Goal: Information Seeking & Learning: Learn about a topic

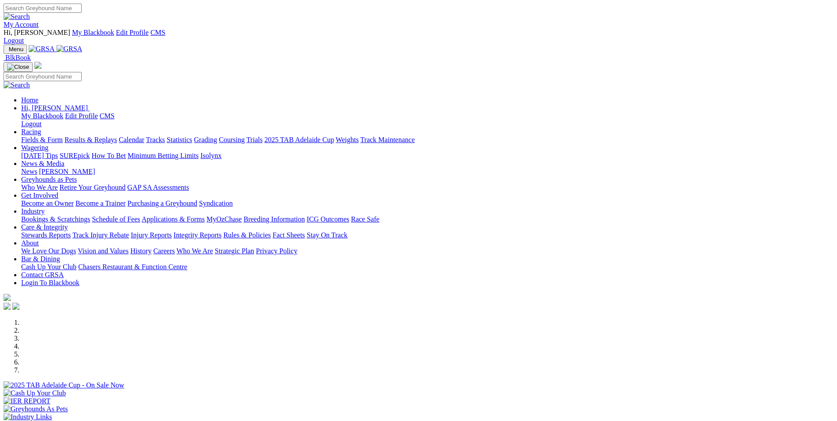
scroll to position [221, 0]
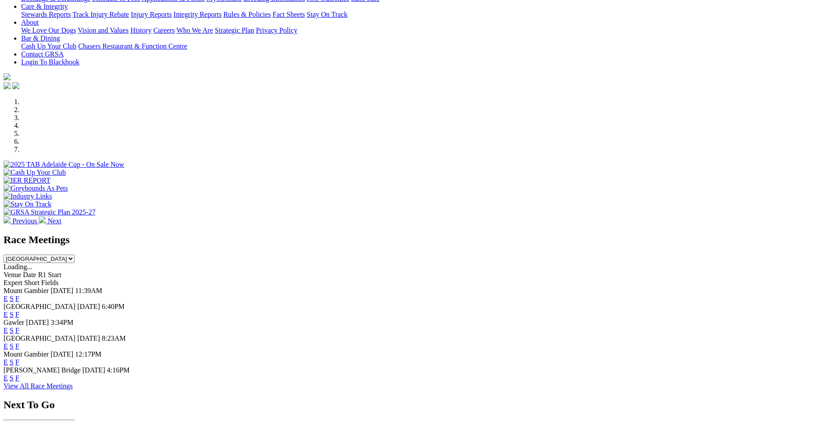
click at [8, 311] on link "E" at bounding box center [6, 314] width 4 height 7
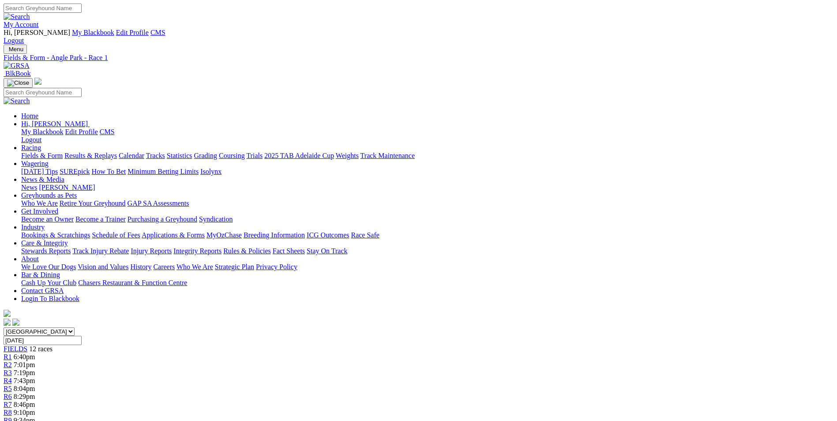
click at [12, 361] on span "R2" at bounding box center [8, 364] width 8 height 7
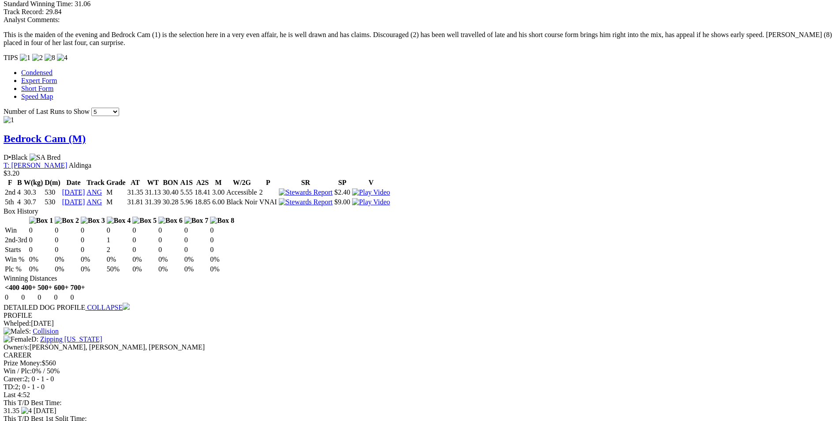
scroll to position [750, 0]
